Goal: Check status: Check status

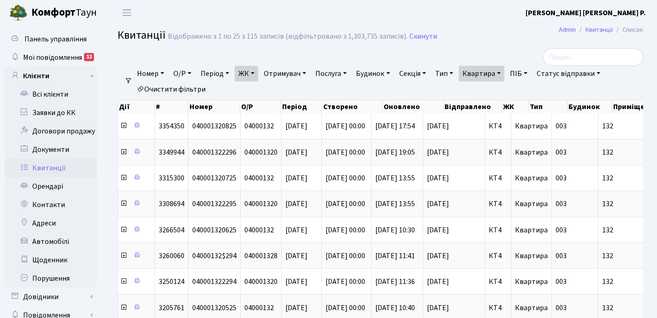
select select "25"
click at [504, 72] on link "Квартира" at bounding box center [482, 74] width 46 height 16
click at [498, 92] on input "132" at bounding box center [486, 92] width 54 height 18
type input "1"
type input "32"
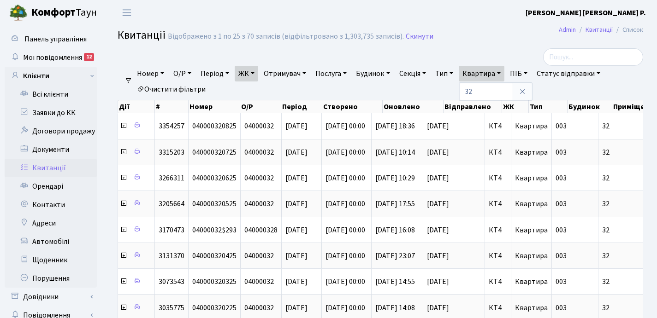
click at [254, 73] on link "ЖК" at bounding box center [247, 74] width 24 height 16
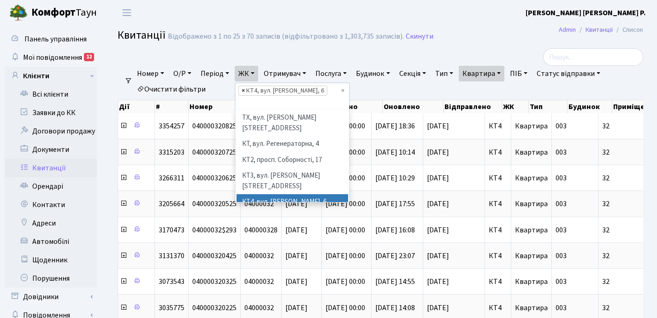
click at [245, 89] on span "×" at bounding box center [242, 90] width 3 height 9
select select
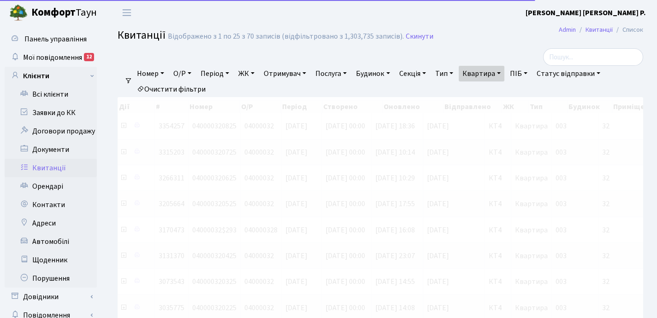
click at [258, 72] on link "ЖК" at bounding box center [247, 74] width 24 height 16
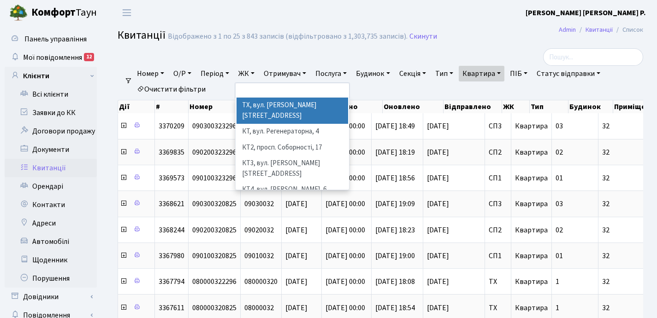
click at [282, 110] on li "ТХ, вул. [PERSON_NAME][STREET_ADDRESS]" at bounding box center [292, 111] width 112 height 26
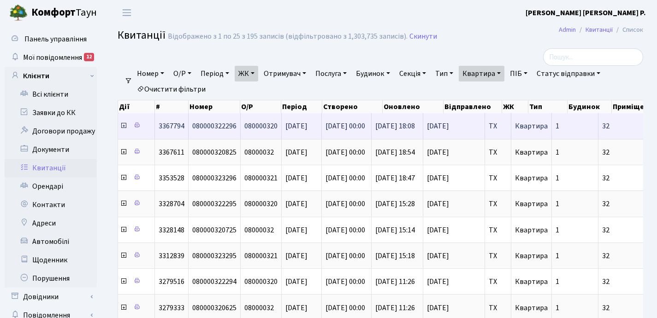
click at [123, 126] on icon at bounding box center [123, 125] width 7 height 7
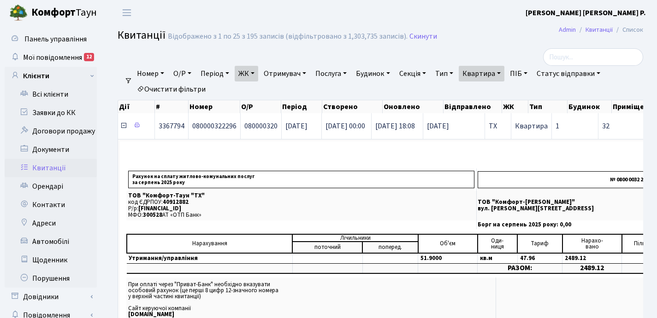
click at [123, 126] on icon at bounding box center [123, 125] width 7 height 7
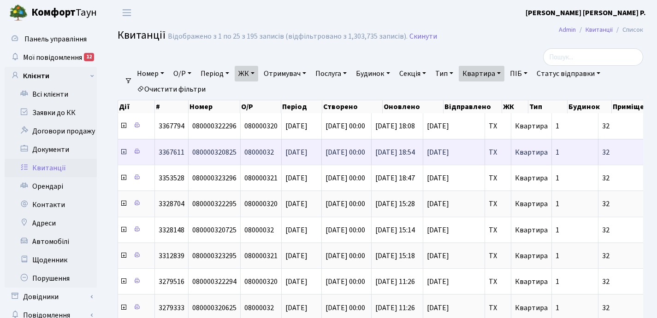
click at [122, 152] on icon at bounding box center [123, 151] width 7 height 7
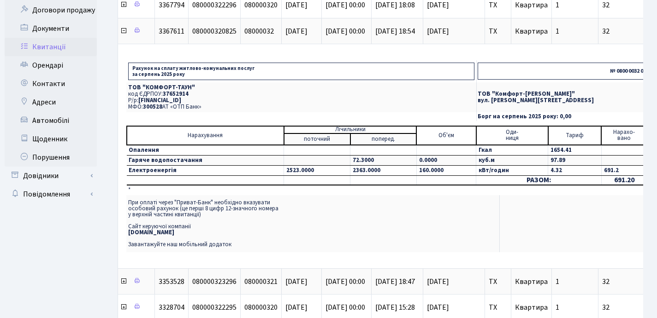
scroll to position [123, 0]
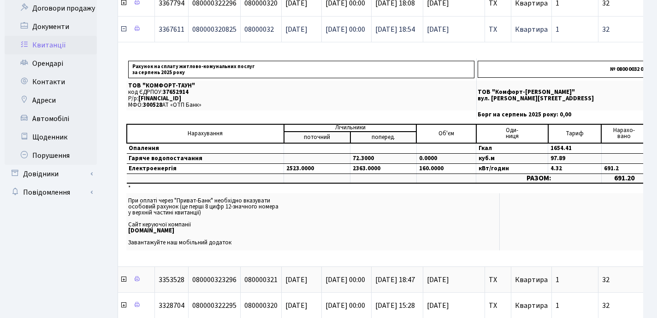
click at [123, 27] on icon at bounding box center [123, 28] width 7 height 7
